Goal: Find specific page/section: Find specific page/section

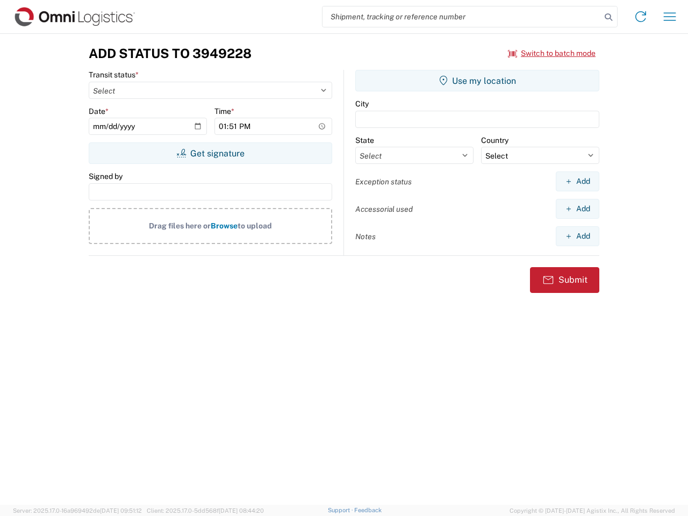
click at [462, 17] on input "search" at bounding box center [462, 16] width 278 height 20
click at [609, 17] on icon at bounding box center [608, 17] width 15 height 15
click at [641, 17] on icon at bounding box center [640, 16] width 17 height 17
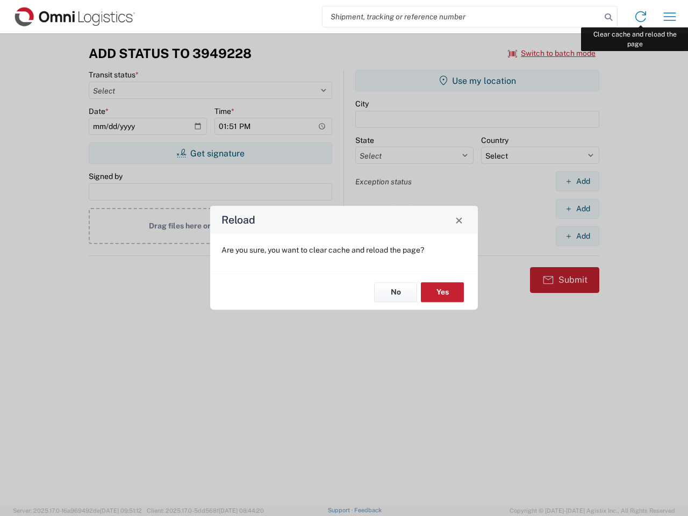
click at [670, 17] on div "Reload Are you sure, you want to clear cache and reload the page? No Yes" at bounding box center [344, 258] width 688 height 516
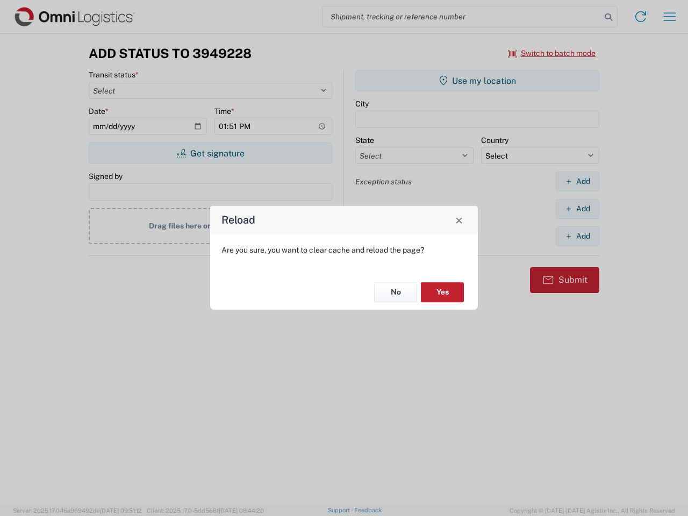
click at [552, 53] on div "Reload Are you sure, you want to clear cache and reload the page? No Yes" at bounding box center [344, 258] width 688 height 516
click at [210, 153] on div "Reload Are you sure, you want to clear cache and reload the page? No Yes" at bounding box center [344, 258] width 688 height 516
click at [477, 81] on div "Reload Are you sure, you want to clear cache and reload the page? No Yes" at bounding box center [344, 258] width 688 height 516
click at [577, 181] on div "Reload Are you sure, you want to clear cache and reload the page? No Yes" at bounding box center [344, 258] width 688 height 516
click at [577, 209] on div "Reload Are you sure, you want to clear cache and reload the page? No Yes" at bounding box center [344, 258] width 688 height 516
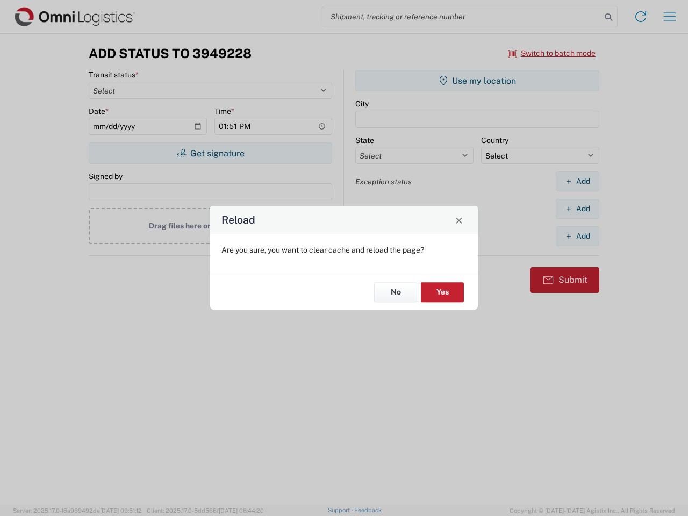
click at [577, 236] on div "Reload Are you sure, you want to clear cache and reload the page? No Yes" at bounding box center [344, 258] width 688 height 516
